Goal: Task Accomplishment & Management: Manage account settings

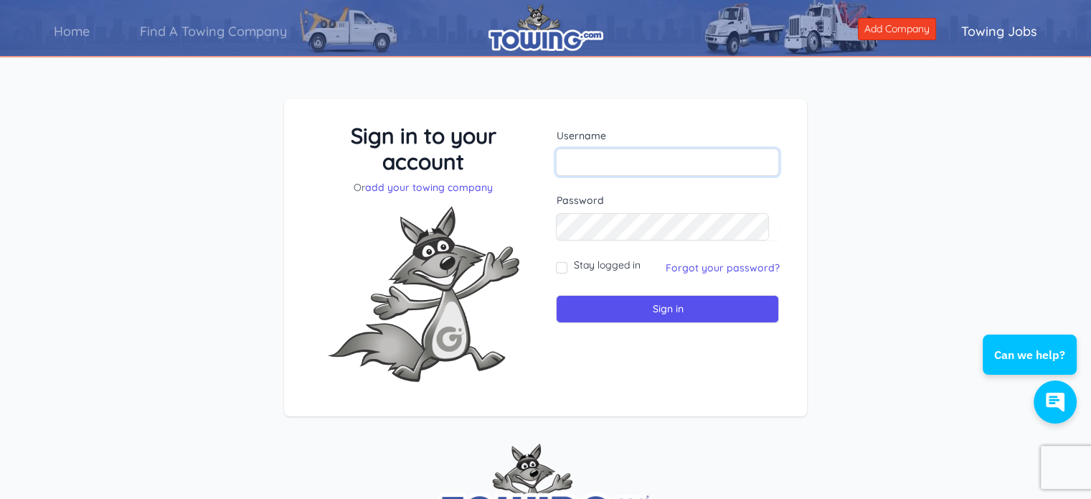
click at [579, 160] on input "text" at bounding box center [667, 162] width 223 height 27
type input "[EMAIL_ADDRESS][DOMAIN_NAME]"
click at [556, 295] on input "Sign in" at bounding box center [667, 309] width 223 height 28
click at [581, 159] on input "text" at bounding box center [667, 162] width 223 height 27
type input "[EMAIL_ADDRESS][DOMAIN_NAME]"
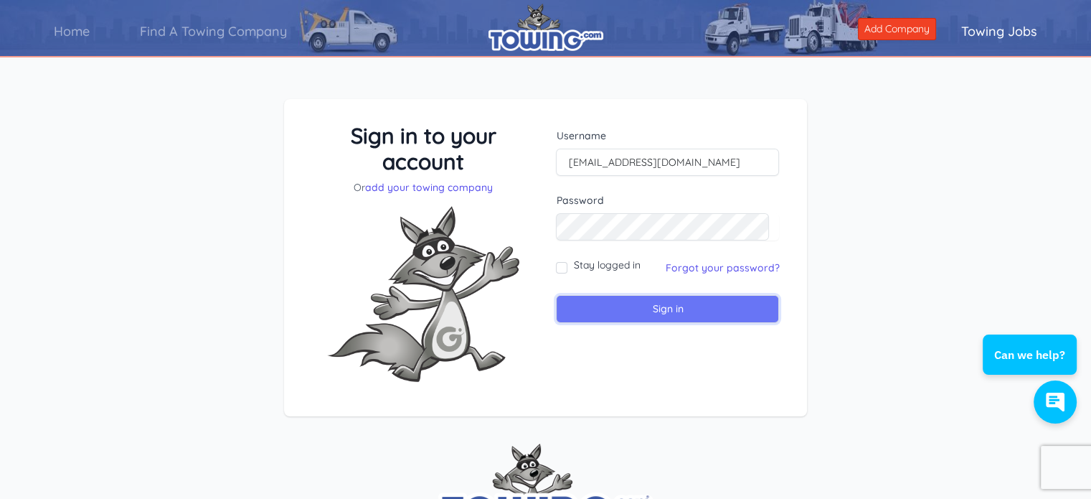
click at [631, 301] on input "Sign in" at bounding box center [667, 309] width 223 height 28
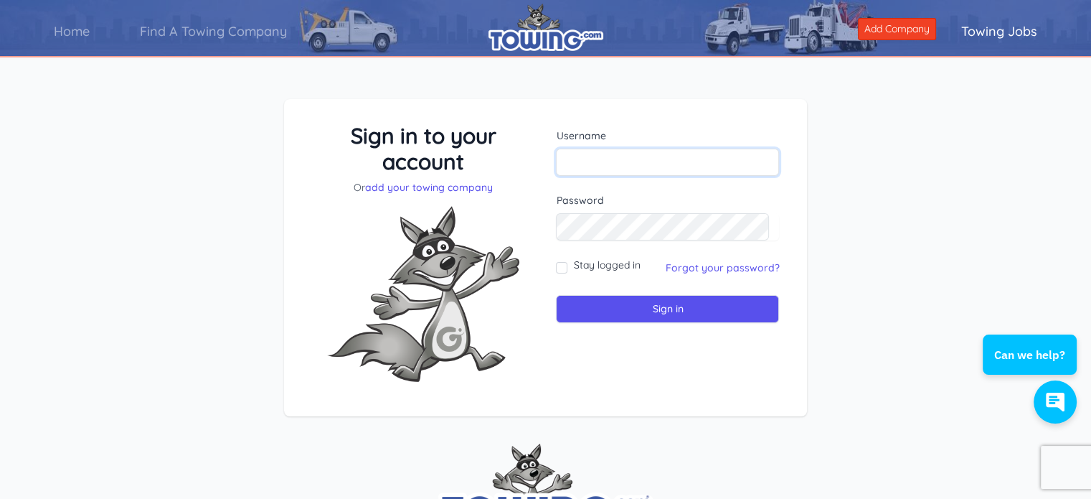
click at [592, 164] on input "text" at bounding box center [667, 162] width 223 height 27
type input "[EMAIL_ADDRESS][DOMAIN_NAME]"
click at [695, 265] on link "Forgot your password?" at bounding box center [722, 267] width 114 height 13
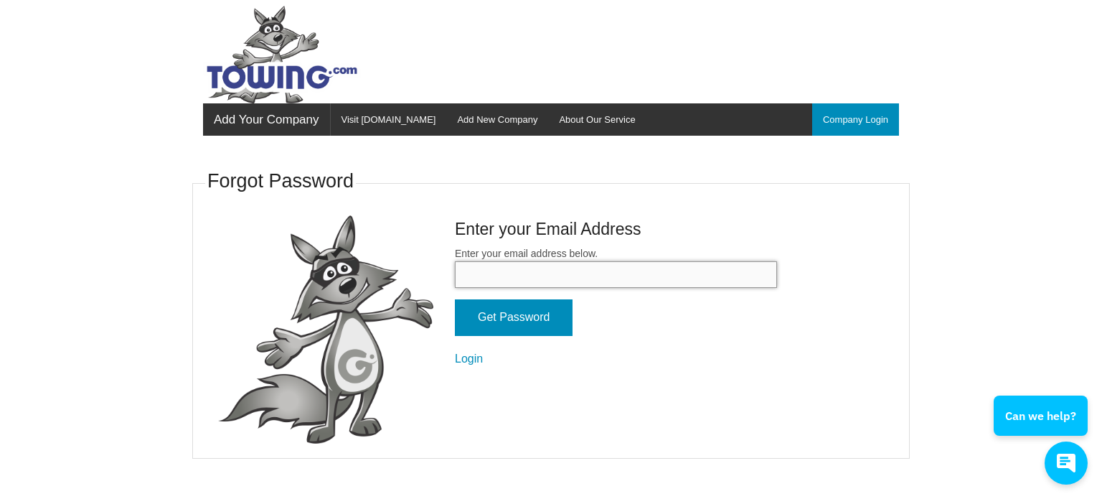
click at [485, 269] on input "Enter your email address below." at bounding box center [616, 274] width 322 height 27
click at [555, 380] on fieldset "Forgot Password Enter your Email Address Enter your email address below. Get Pa…" at bounding box center [550, 312] width 717 height 293
click at [509, 269] on input "Enter your email address below." at bounding box center [616, 274] width 322 height 27
type input "[EMAIL_ADDRESS][DOMAIN_NAME]"
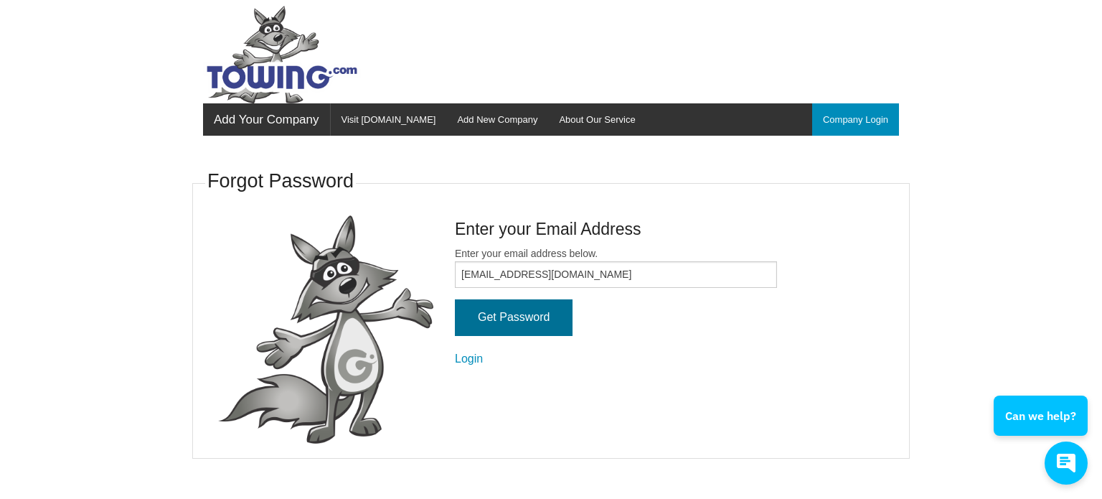
click at [504, 310] on input "Get Password" at bounding box center [514, 317] width 118 height 37
